Goal: Task Accomplishment & Management: Manage account settings

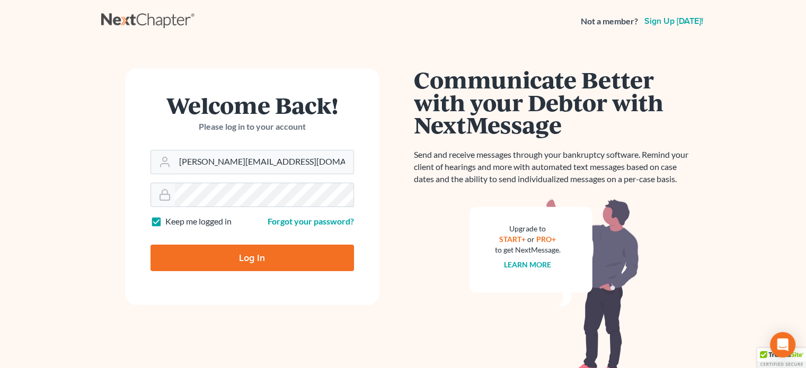
click at [218, 177] on form "Welcome Back! Please log in to your account Email Address ashlie@newtomorrowlaw…" at bounding box center [252, 186] width 254 height 237
click at [219, 166] on input "ashlie@newtomorrowlaw.com" at bounding box center [264, 161] width 179 height 23
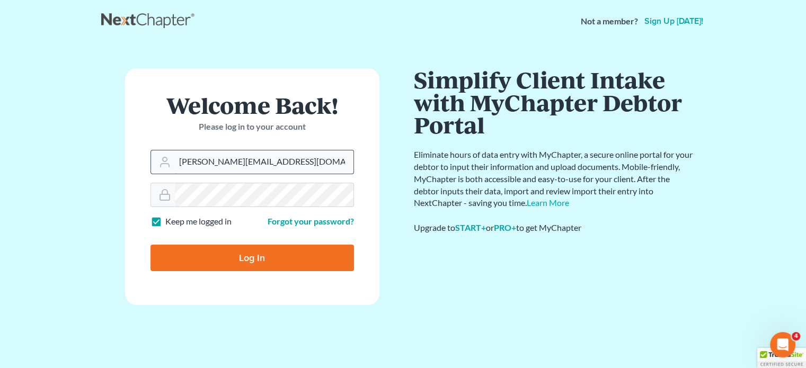
click at [256, 159] on input "ashlie@newtomorrowlaw.com" at bounding box center [264, 161] width 179 height 23
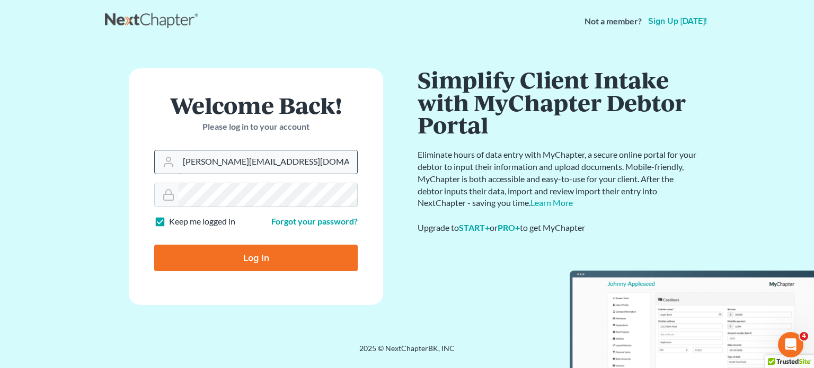
type input "allisont@newtomorrowlaw.com"
click at [242, 249] on input "Log In" at bounding box center [255, 258] width 203 height 26
type input "Thinking..."
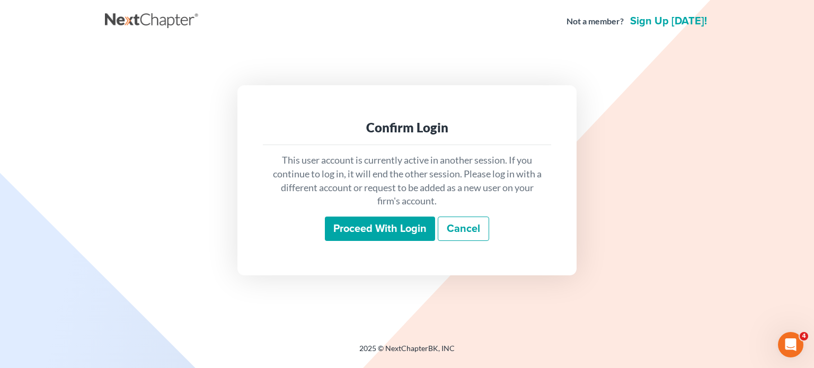
click at [359, 230] on input "Proceed with login" at bounding box center [380, 229] width 110 height 24
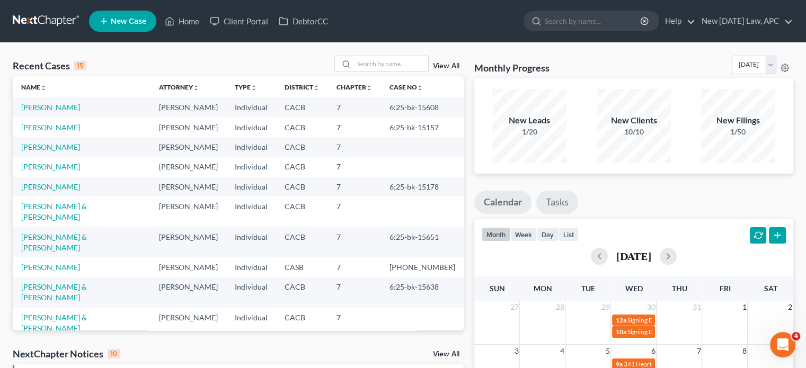
click at [567, 199] on link "Tasks" at bounding box center [557, 202] width 42 height 23
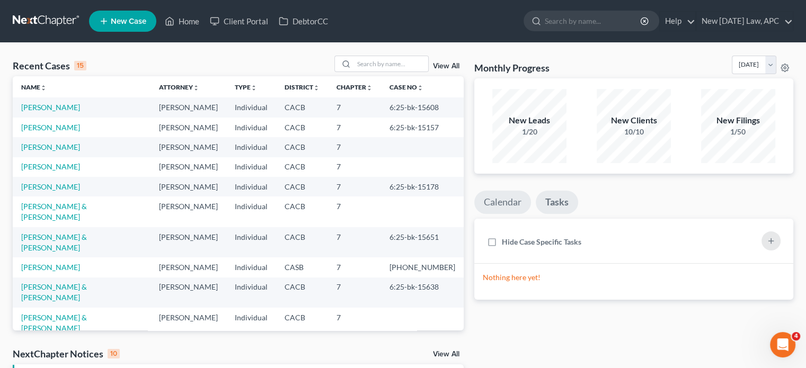
click at [500, 202] on link "Calendar" at bounding box center [502, 202] width 57 height 23
